Goal: Task Accomplishment & Management: Complete application form

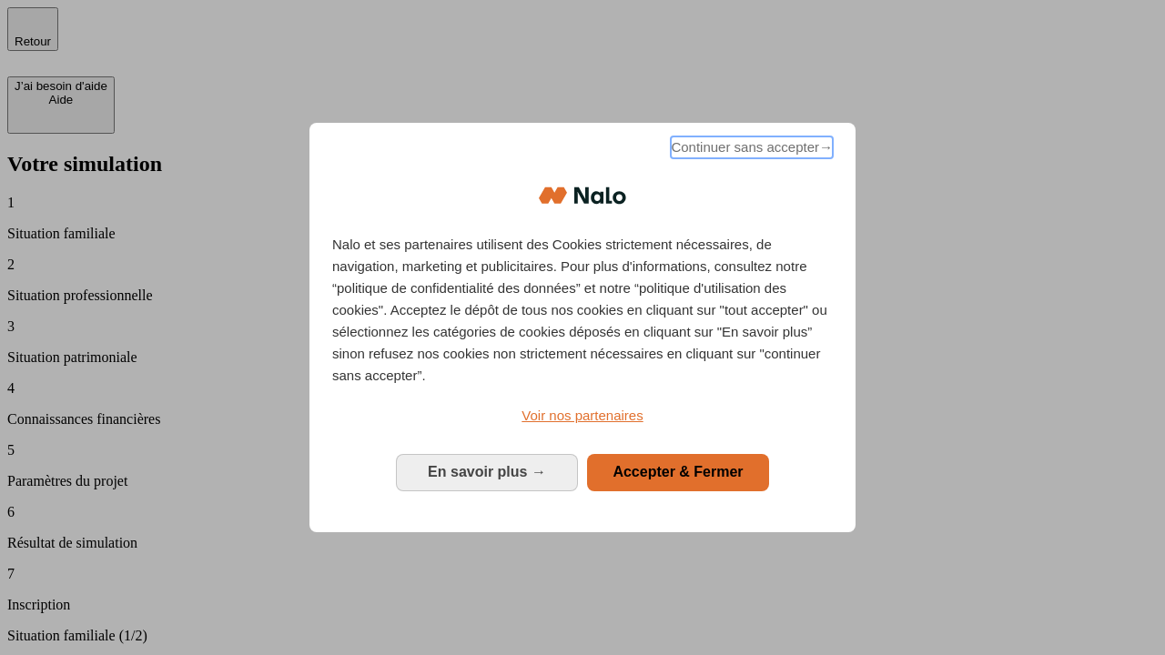
click at [750, 150] on span "Continuer sans accepter →" at bounding box center [752, 147] width 162 height 22
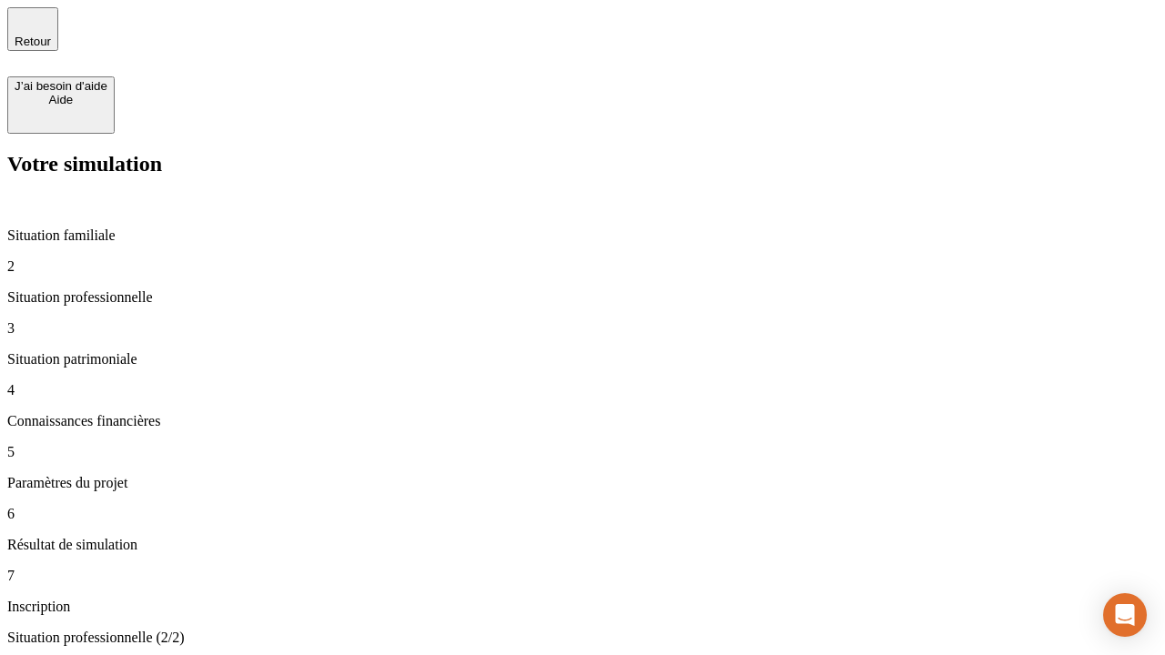
type input "30 000"
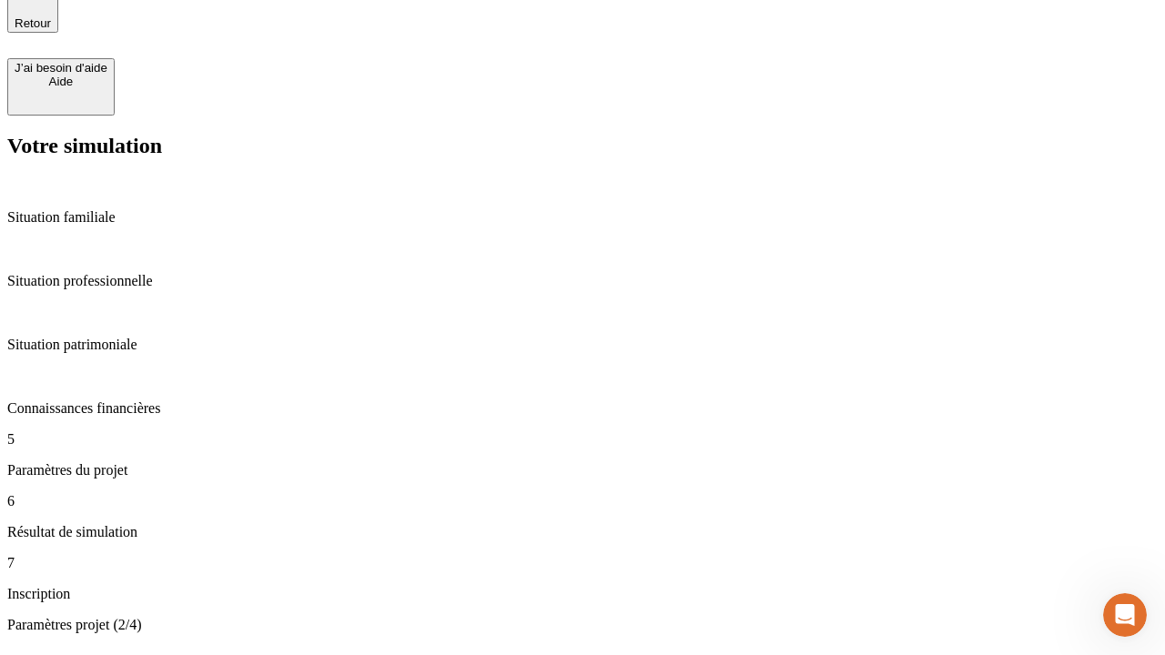
type input "25"
type input "1 000"
type input "640"
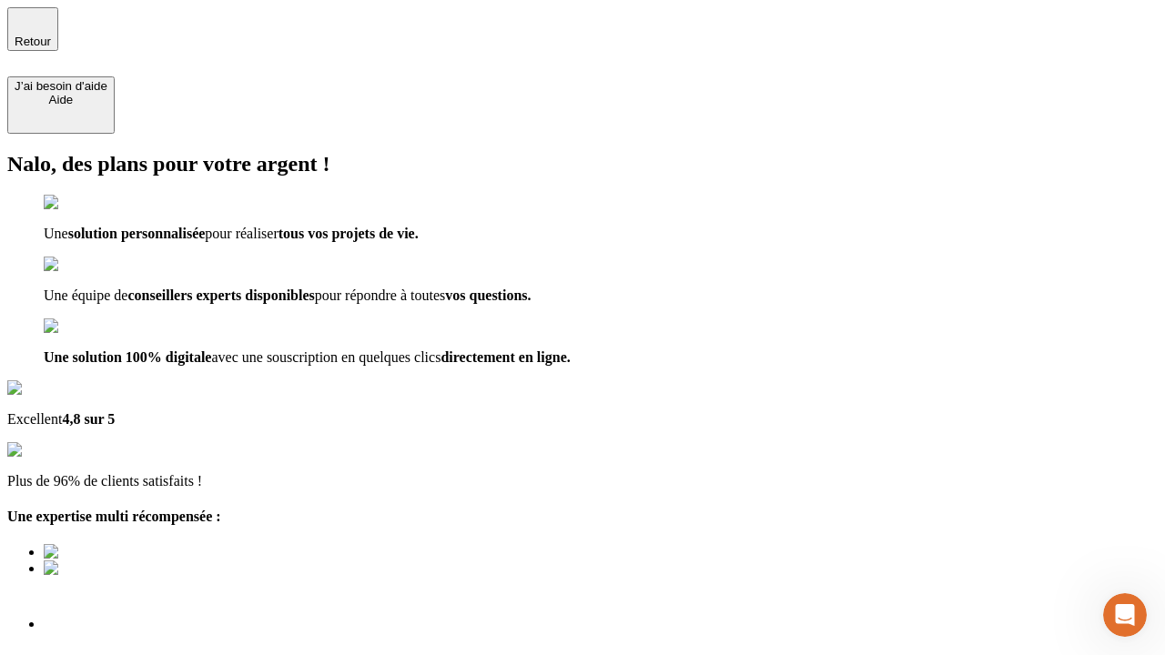
type input "[EMAIL_ADDRESS][PERSON_NAME][DOMAIN_NAME]"
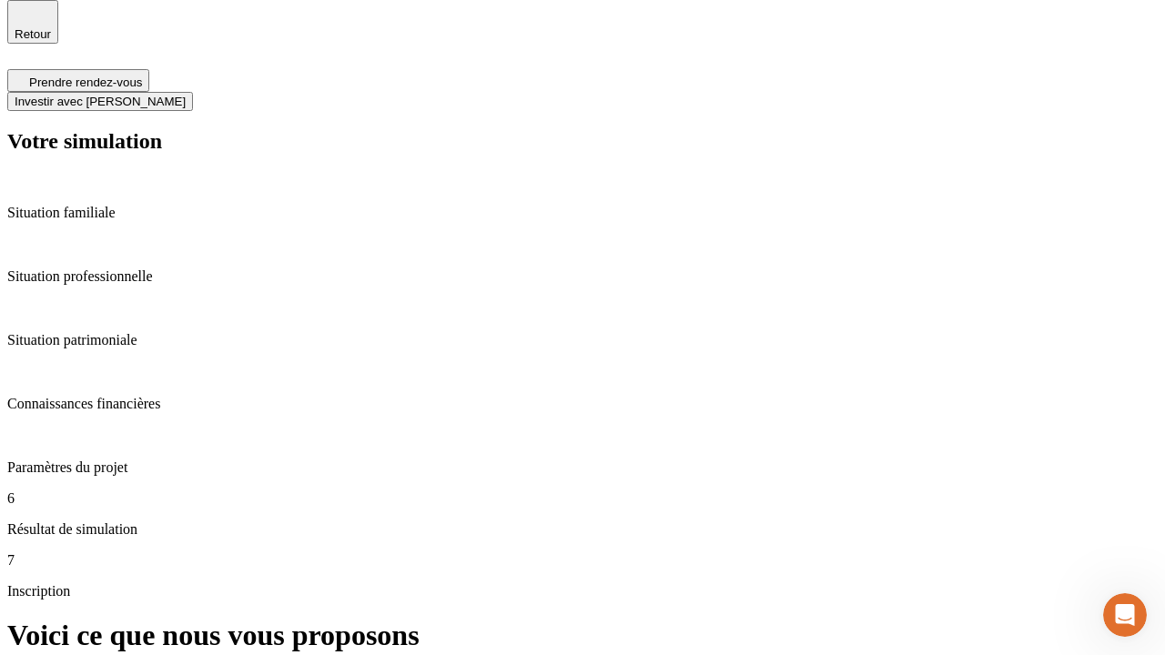
click at [186, 95] on span "Investir avec [PERSON_NAME]" at bounding box center [100, 102] width 171 height 14
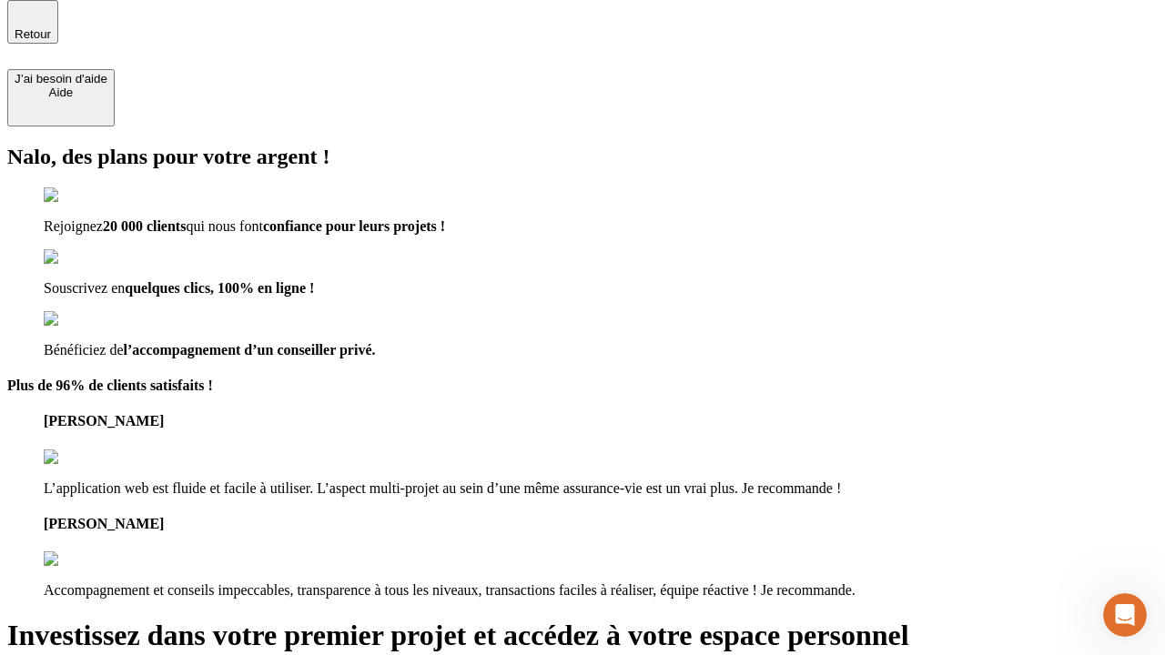
scroll to position [5, 0]
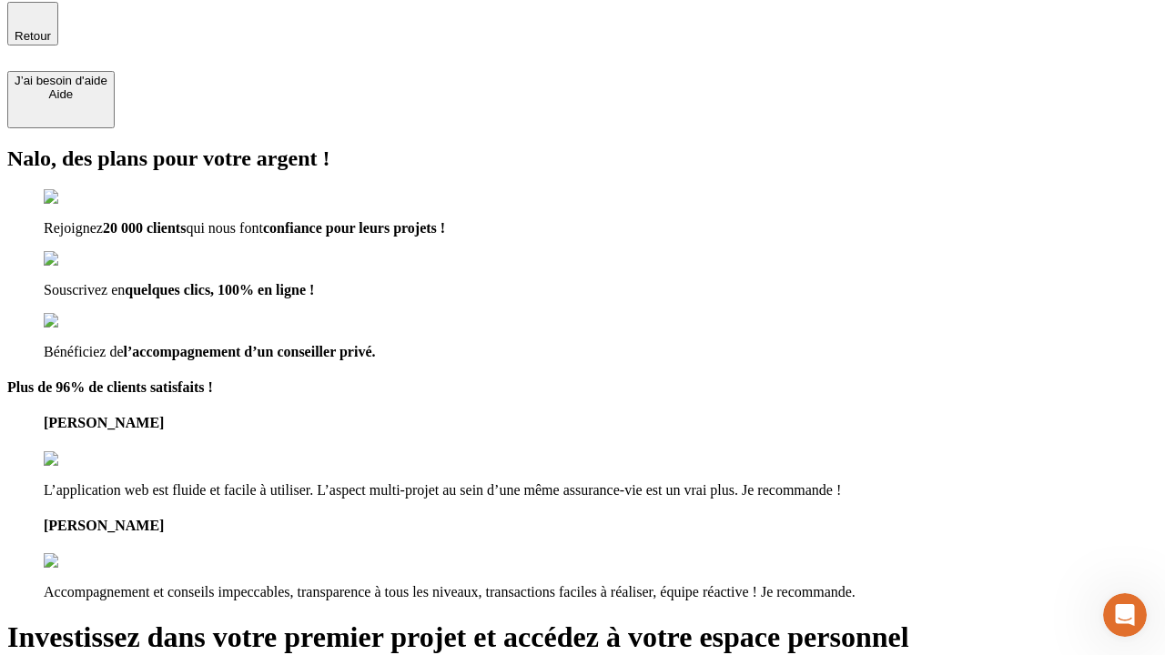
type input "[EMAIL_ADDRESS][PERSON_NAME][DOMAIN_NAME]"
